Goal: Task Accomplishment & Management: Use online tool/utility

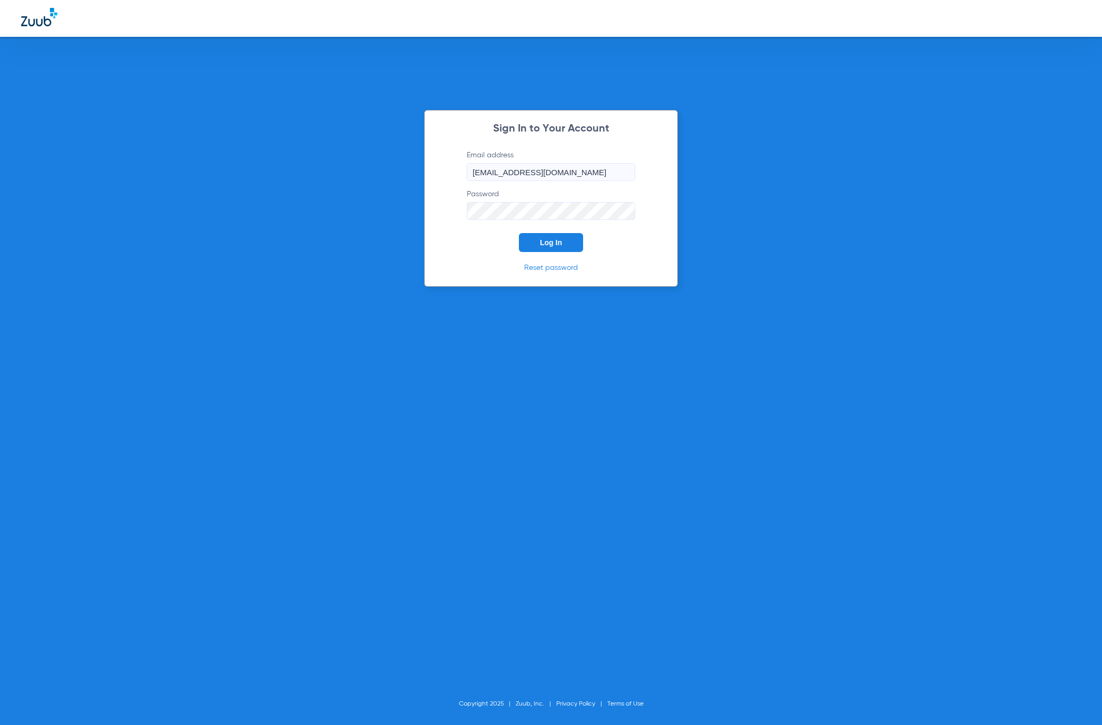
click at [558, 239] on span "Log In" at bounding box center [551, 242] width 22 height 8
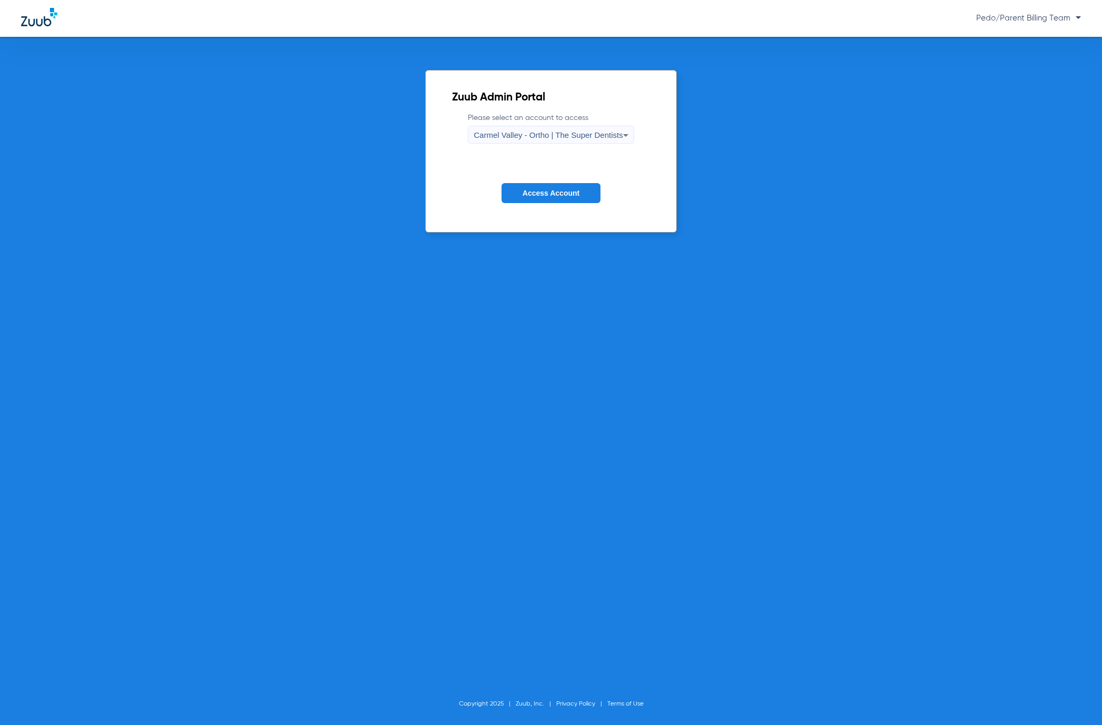
click at [602, 127] on div "Carmel Valley - Ortho | The Super Dentists" at bounding box center [548, 135] width 149 height 18
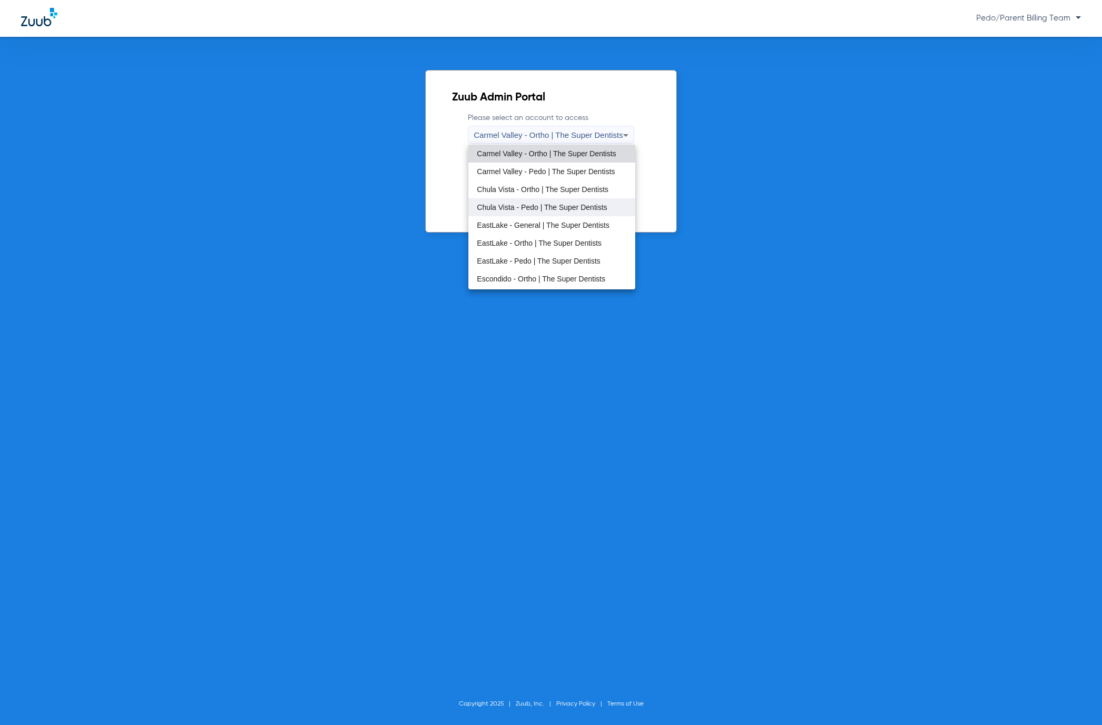
click at [536, 212] on mat-option "Chula Vista - Pedo | The Super Dentists" at bounding box center [551, 207] width 166 height 18
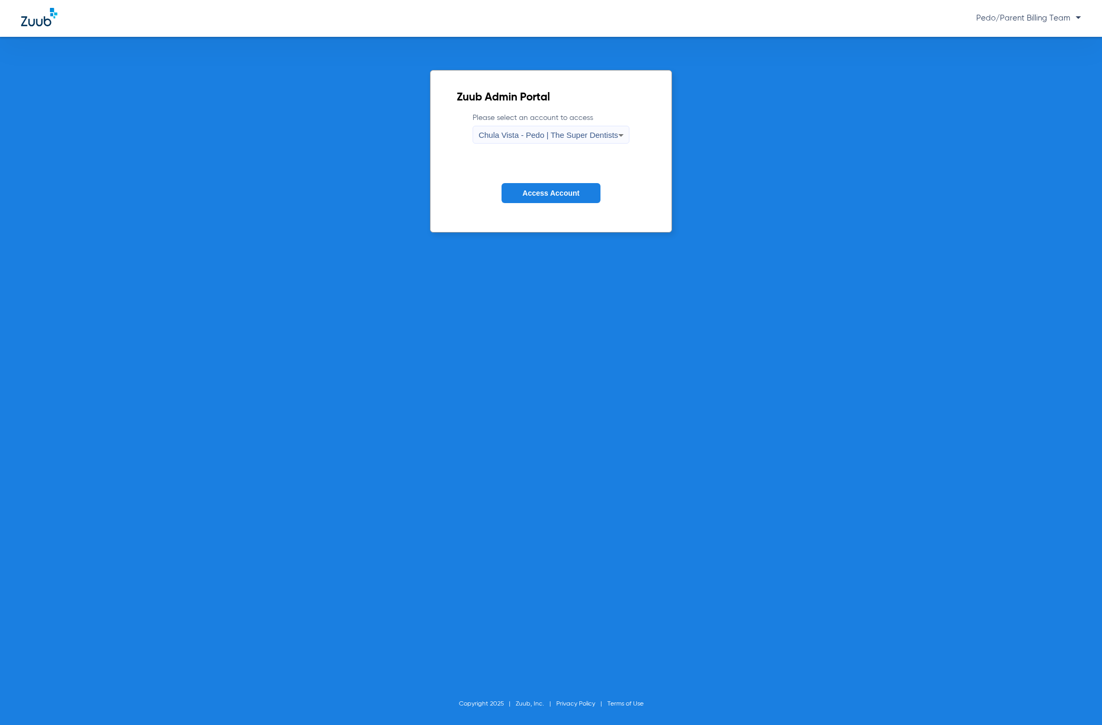
click at [541, 192] on span "Access Account" at bounding box center [551, 193] width 57 height 8
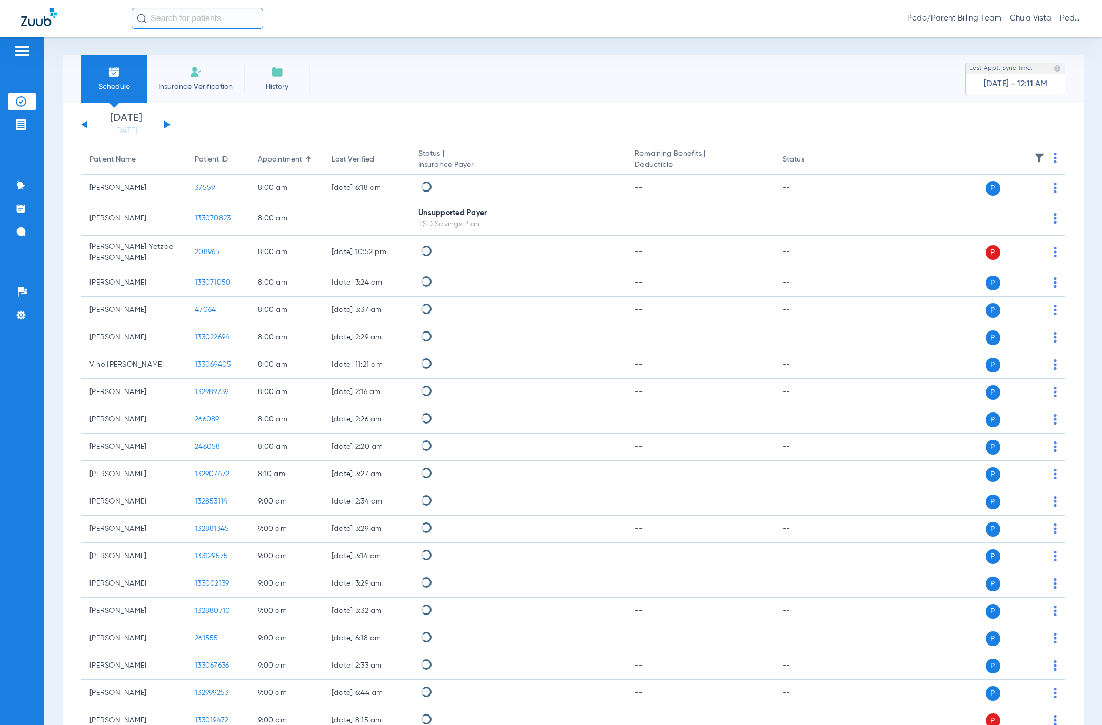
click at [217, 19] on input "text" at bounding box center [198, 18] width 132 height 21
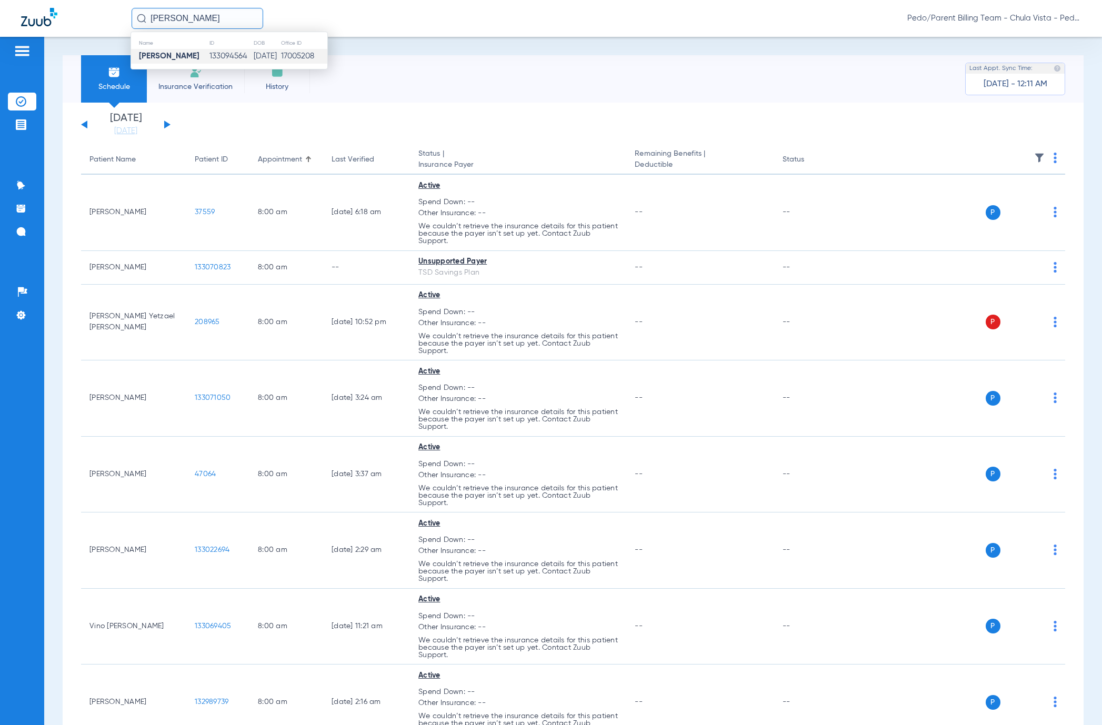
click at [229, 51] on td "133094564" at bounding box center [231, 56] width 44 height 15
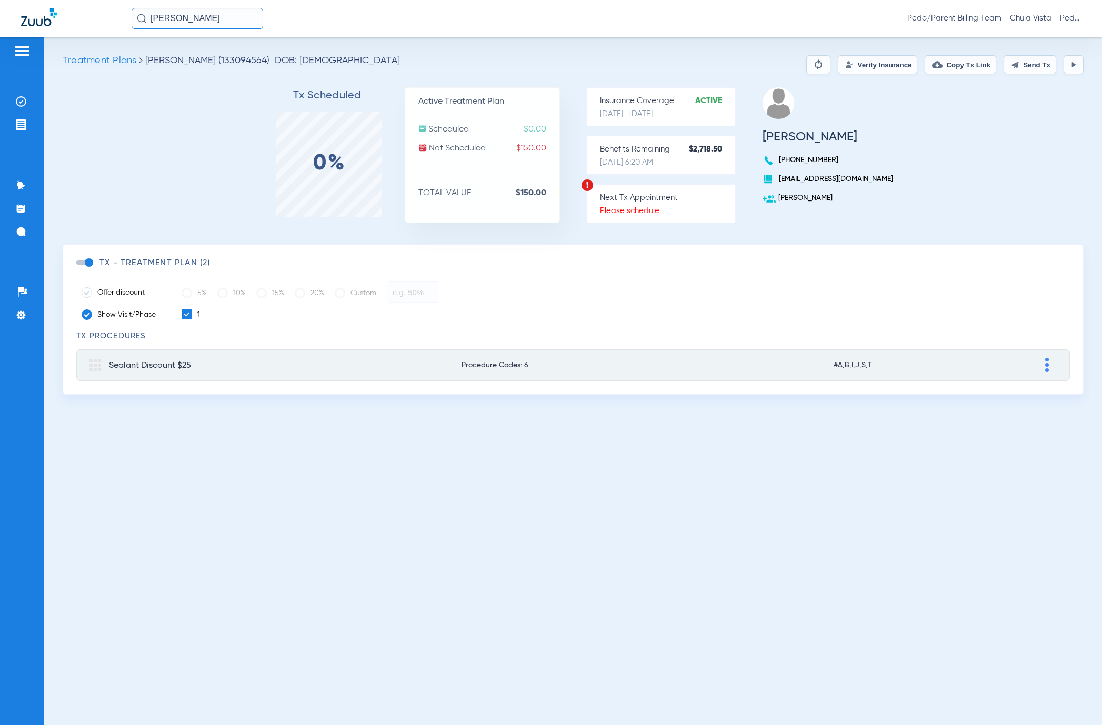
click at [867, 68] on button "Verify Insurance" at bounding box center [877, 64] width 79 height 19
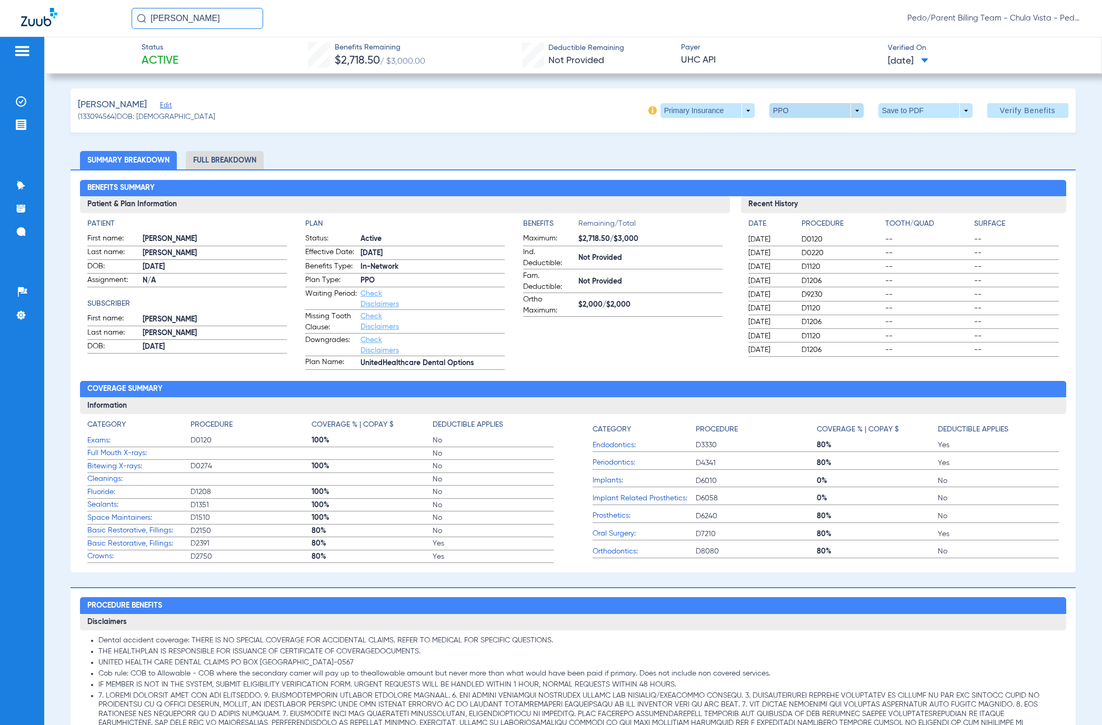
click at [772, 106] on span at bounding box center [817, 110] width 94 height 15
click at [788, 152] on span "Out of Network" at bounding box center [791, 152] width 49 height 7
click at [933, 105] on span at bounding box center [925, 110] width 94 height 15
click at [903, 122] on button "insert_drive_file Save to PDF" at bounding box center [906, 131] width 79 height 21
click at [887, 105] on span at bounding box center [925, 110] width 94 height 15
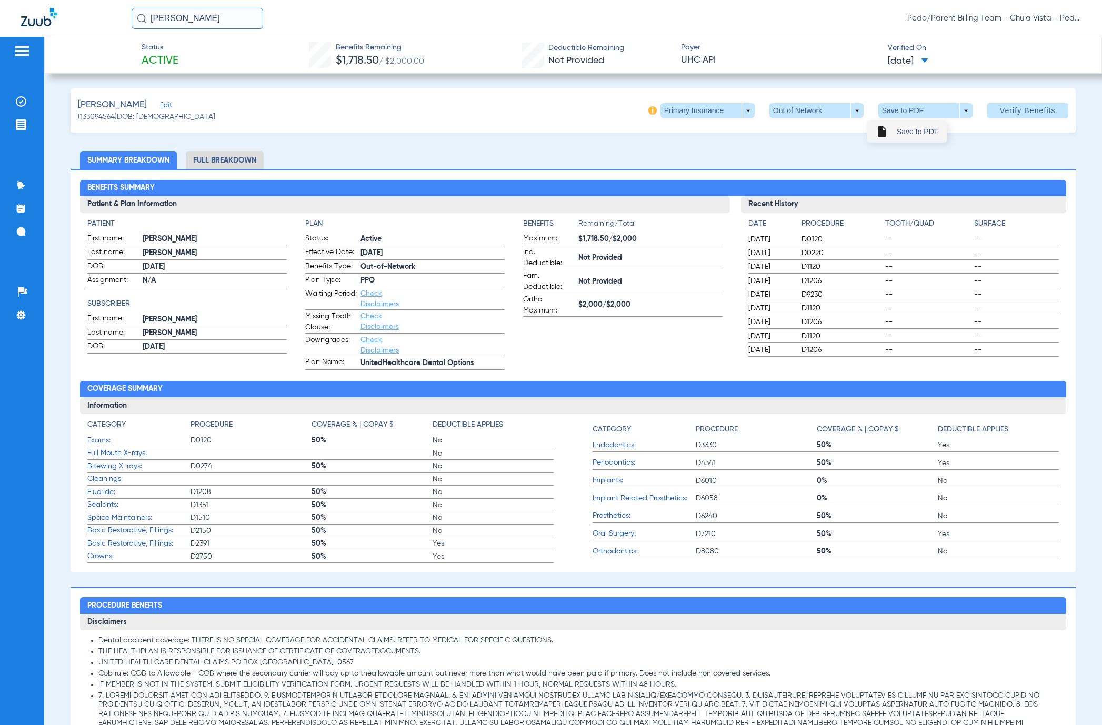
click at [902, 128] on span "Save to PDF" at bounding box center [918, 131] width 42 height 7
drag, startPoint x: 196, startPoint y: 19, endPoint x: 125, endPoint y: 24, distance: 70.7
click at [125, 24] on div "[PERSON_NAME] Pedo/Parent Billing Team - Chula Vista - Pedo | The Super Dentists" at bounding box center [551, 18] width 1102 height 37
type input "a"
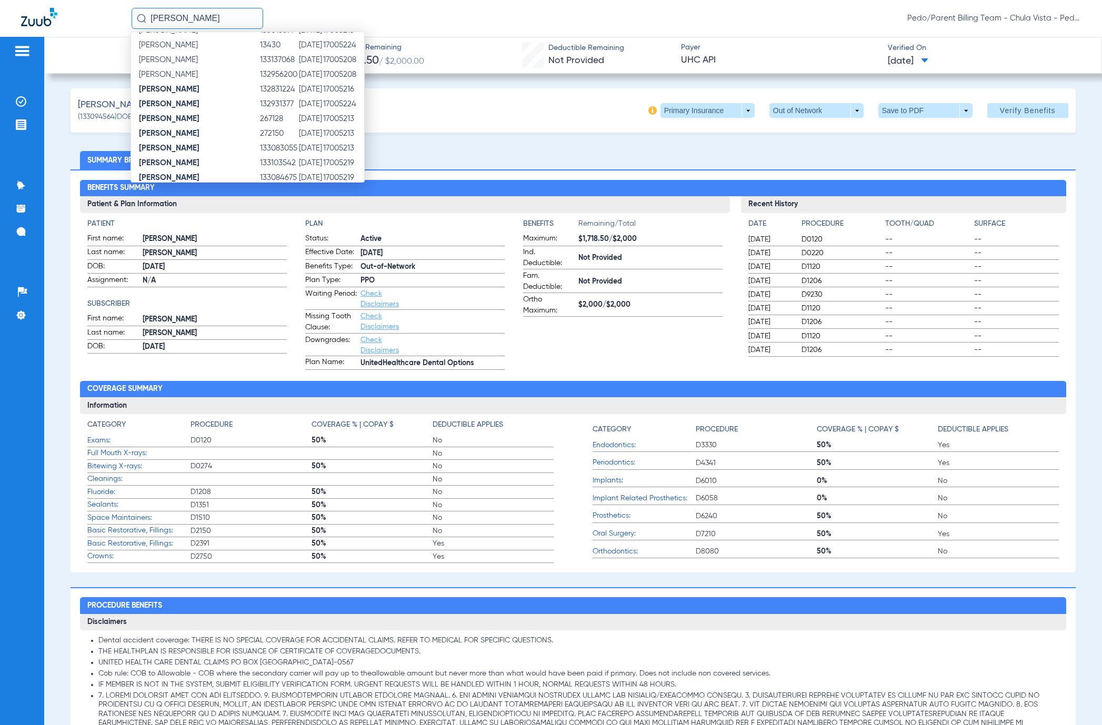
scroll to position [60, 0]
type input "[PERSON_NAME]"
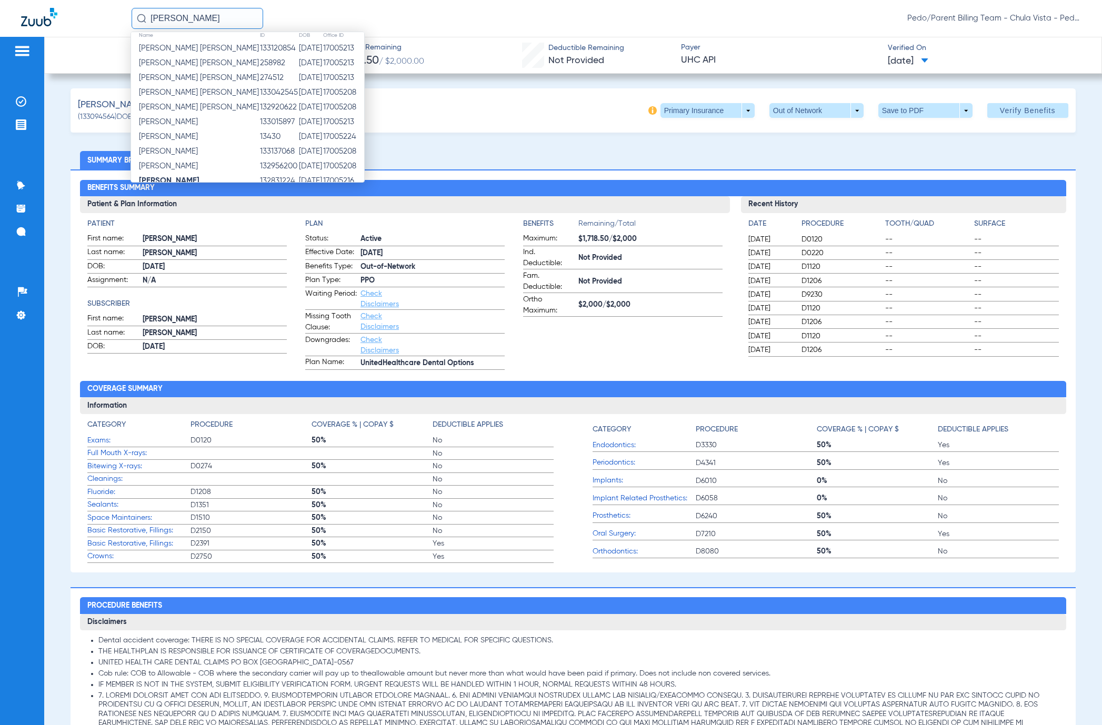
scroll to position [0, 0]
